Goal: Transaction & Acquisition: Purchase product/service

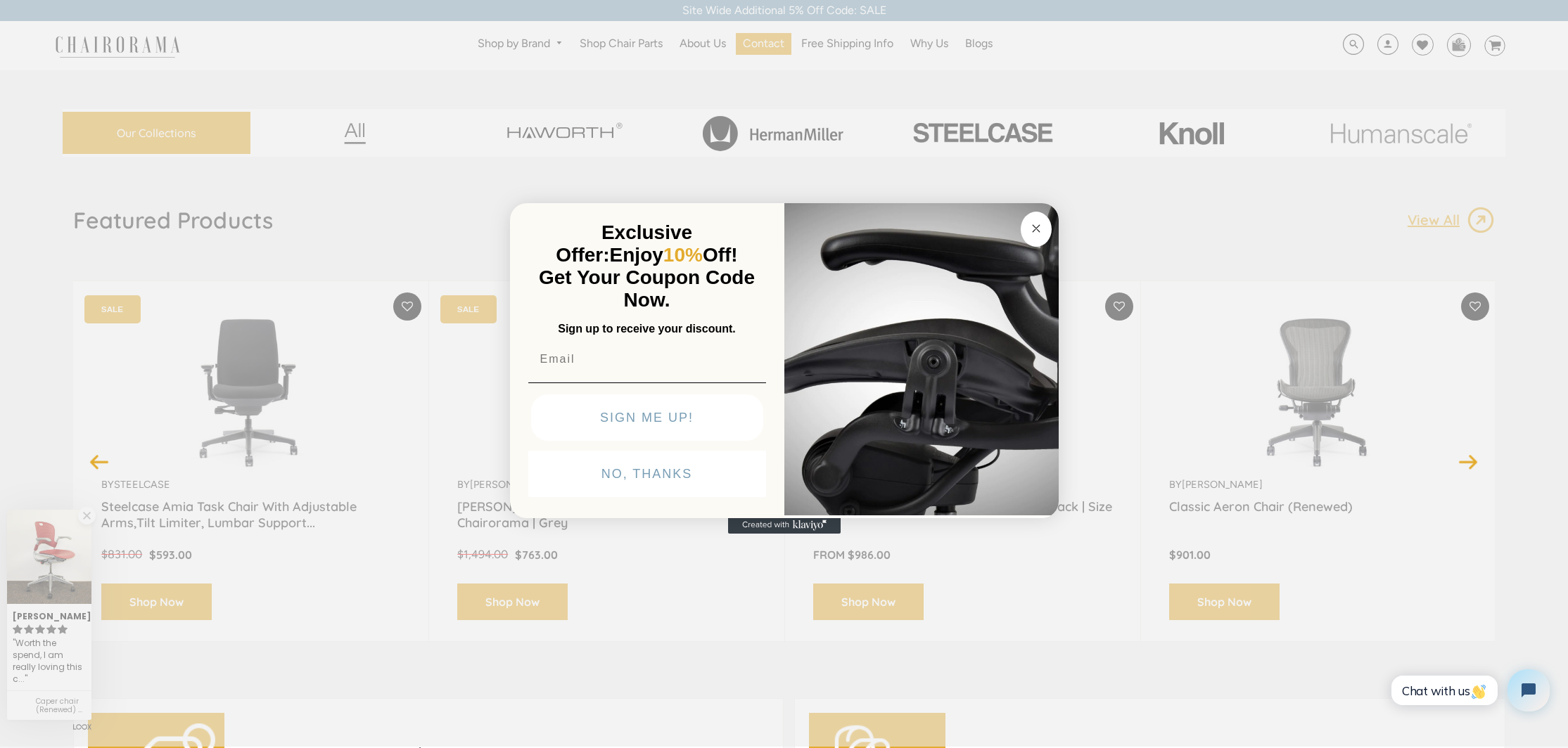
click at [1019, 219] on img "POPUP Form" at bounding box center [921, 358] width 275 height 315
click at [1033, 227] on circle "Close dialog" at bounding box center [1036, 228] width 17 height 17
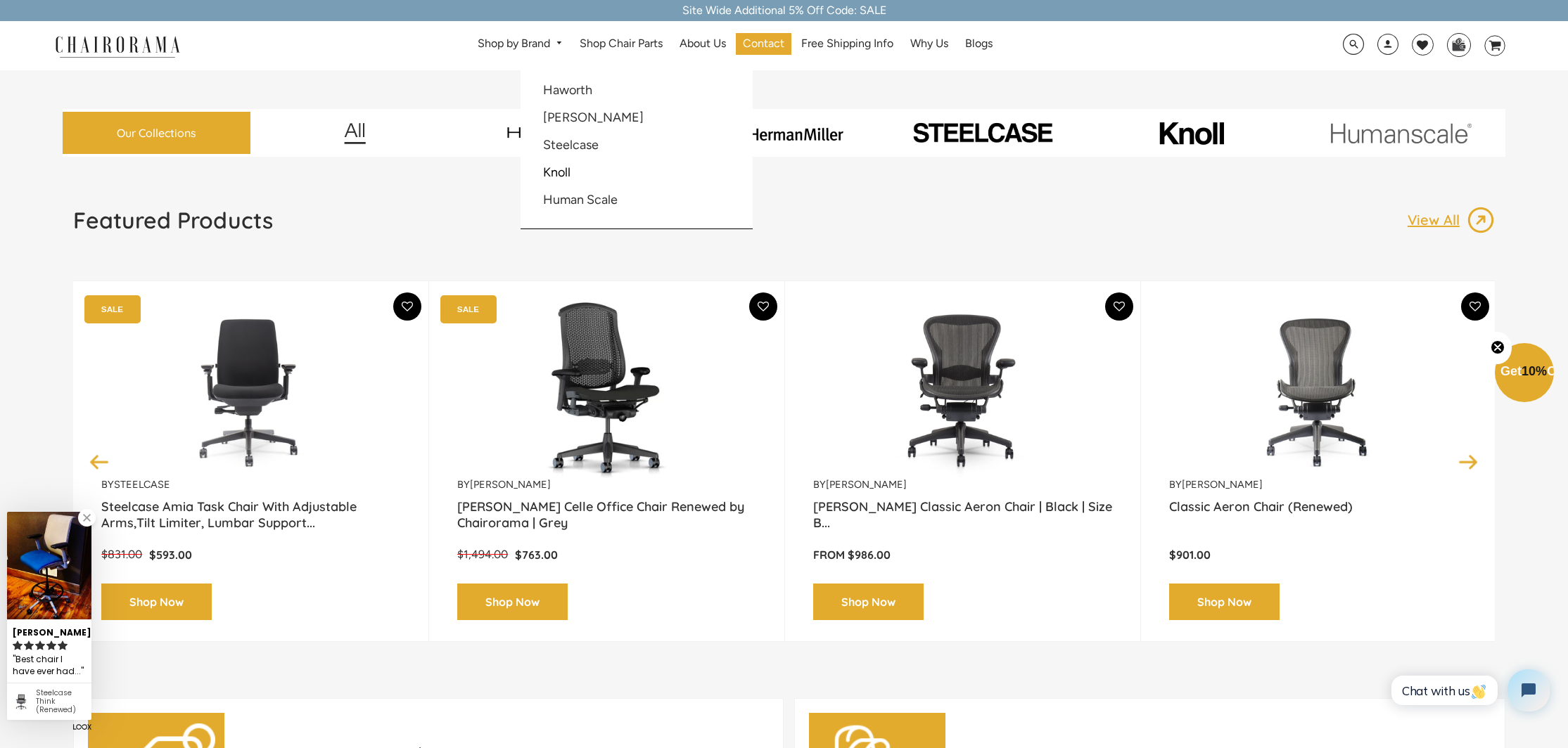
click at [534, 51] on link "Shop by Brand" at bounding box center [520, 43] width 99 height 22
click at [568, 132] on li "Steelcase" at bounding box center [609, 145] width 149 height 27
click at [568, 117] on link "[PERSON_NAME]" at bounding box center [594, 117] width 101 height 16
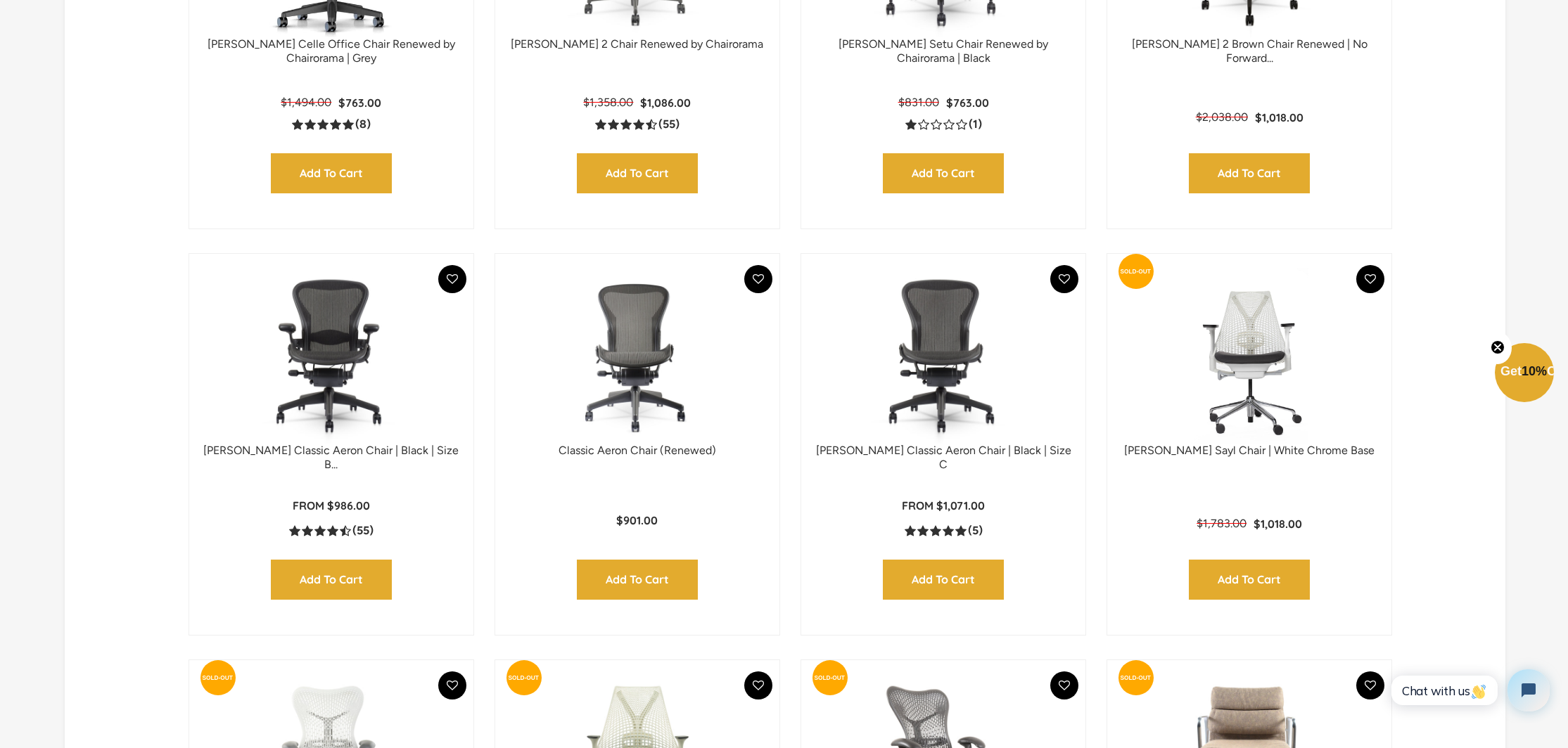
scroll to position [762, 0]
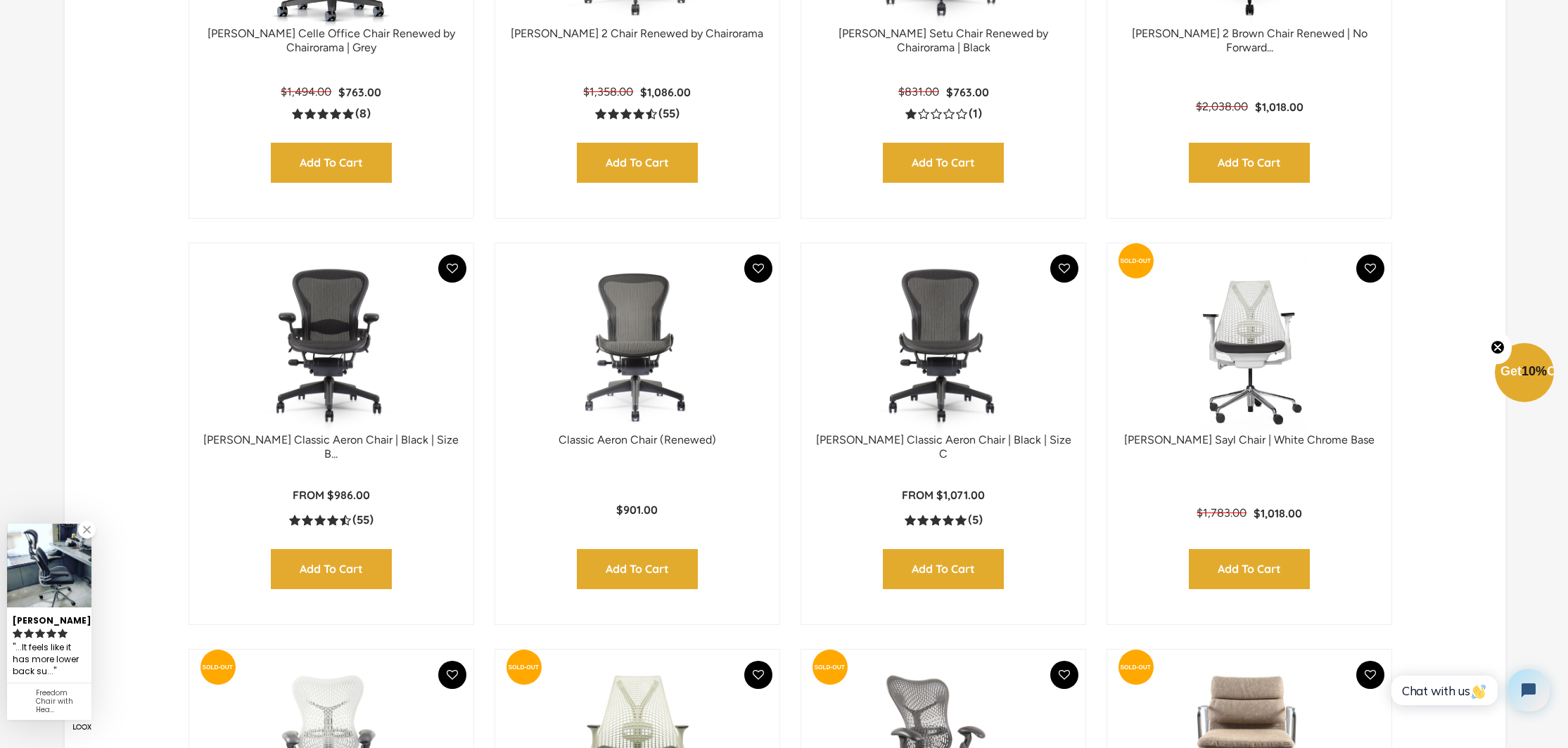
click at [309, 584] on input "Add to Cart" at bounding box center [331, 569] width 121 height 40
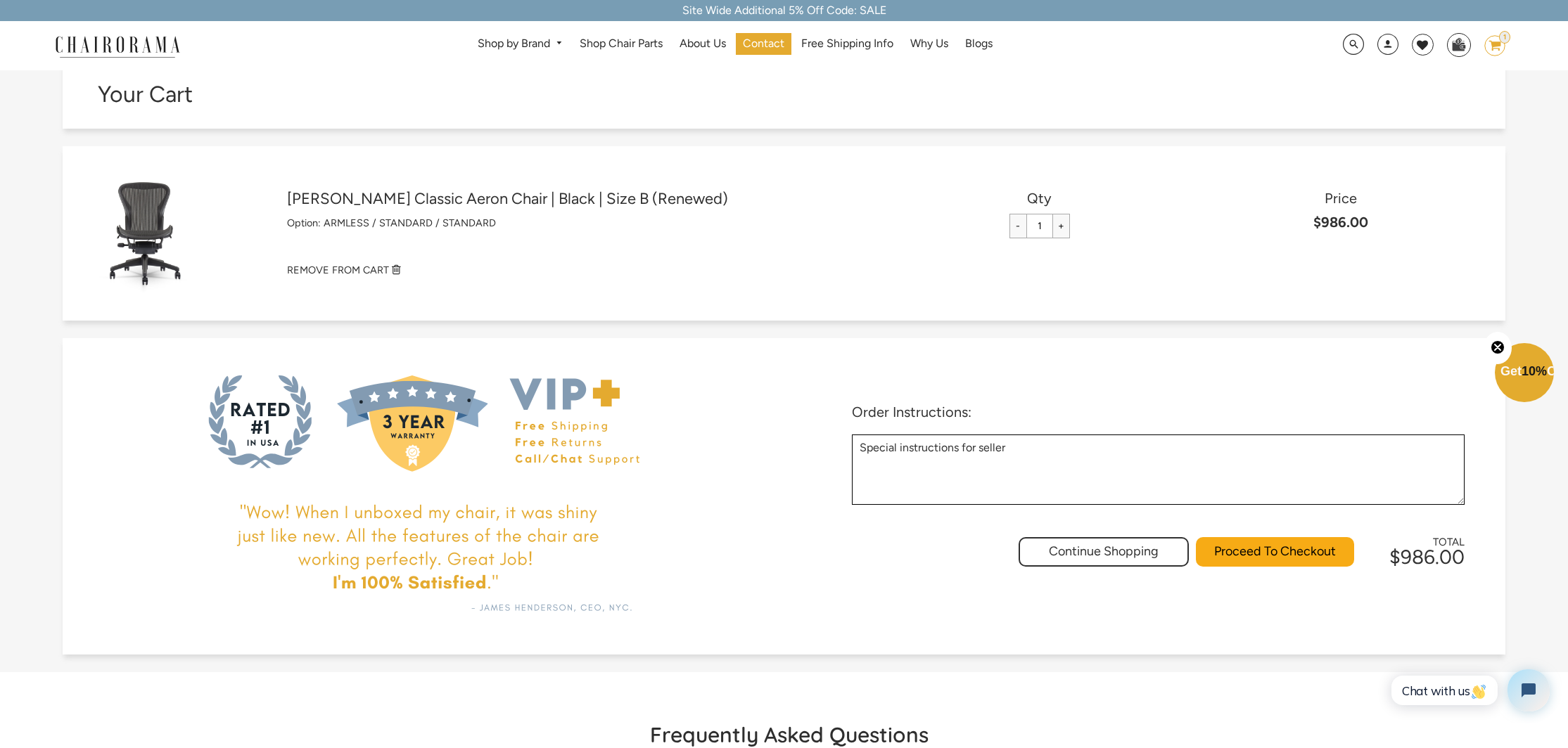
scroll to position [94, 0]
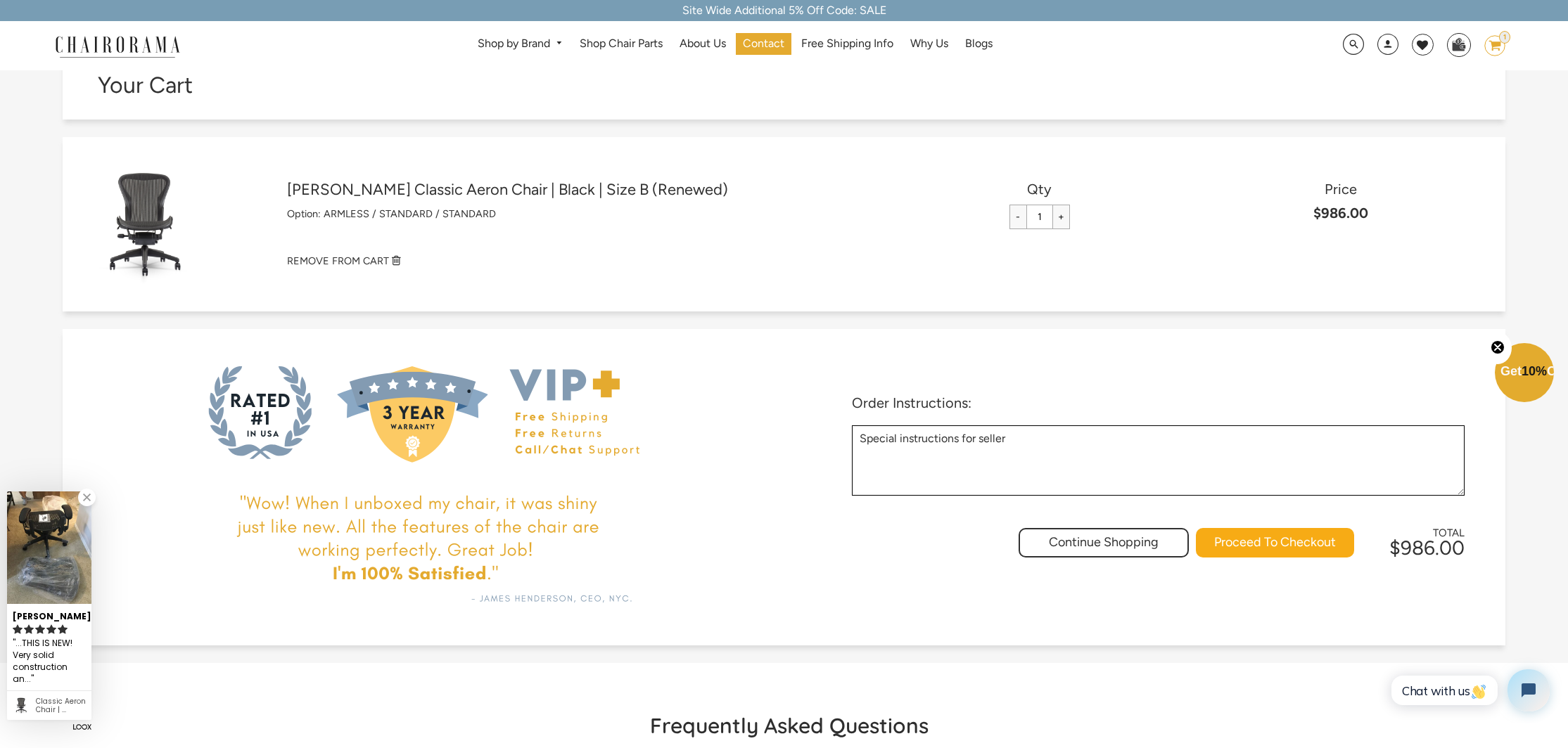
click at [1239, 537] on input "Proceed To Checkout" at bounding box center [1275, 543] width 158 height 30
